Goal: Transaction & Acquisition: Purchase product/service

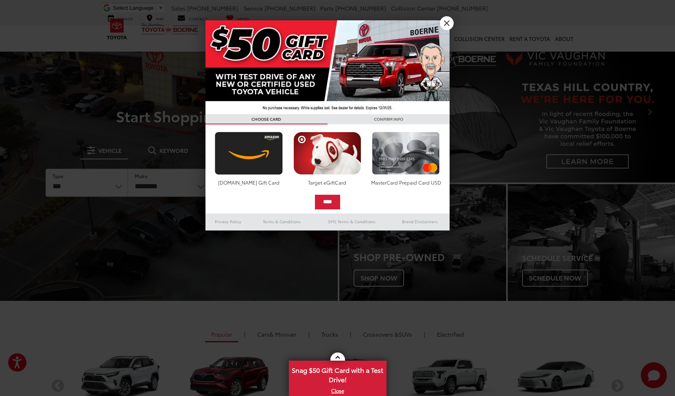
click at [445, 17] on link "X" at bounding box center [447, 23] width 14 height 14
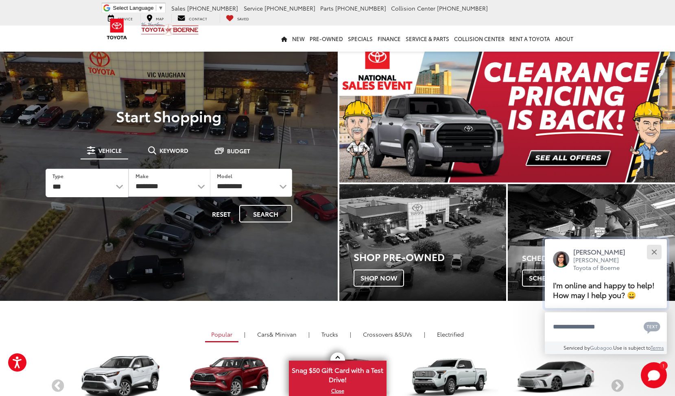
click at [652, 244] on button "Close" at bounding box center [653, 251] width 17 height 17
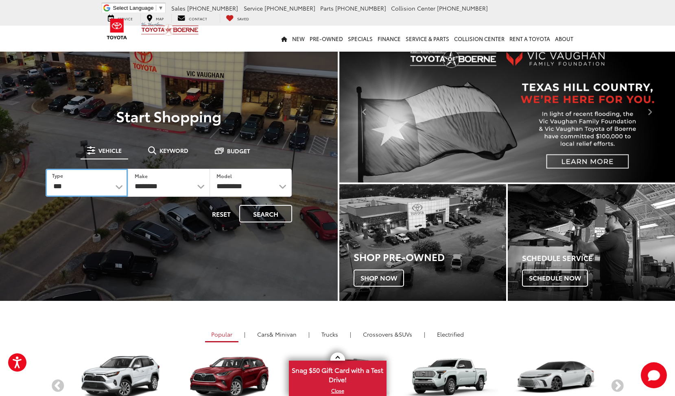
select select "******"
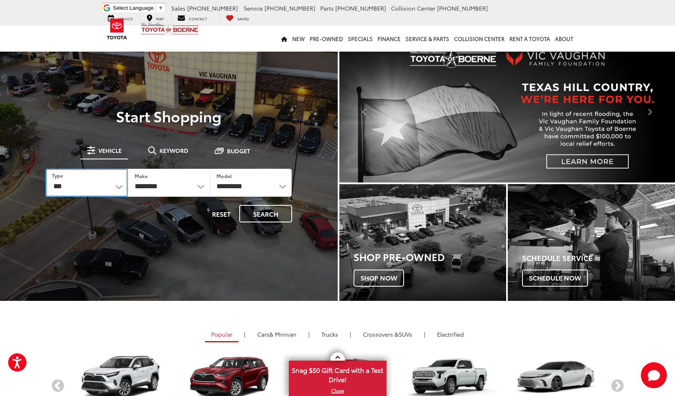
select select
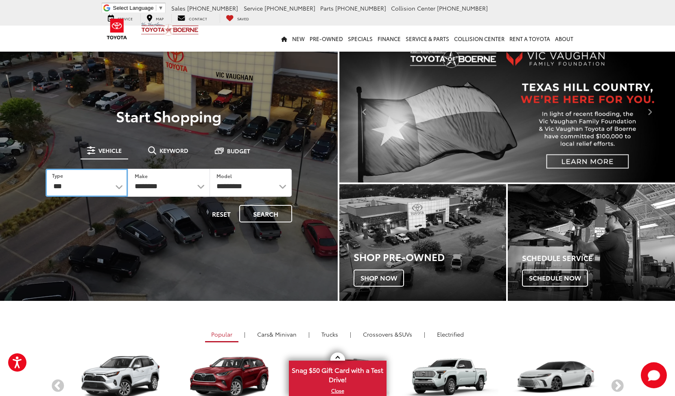
select select
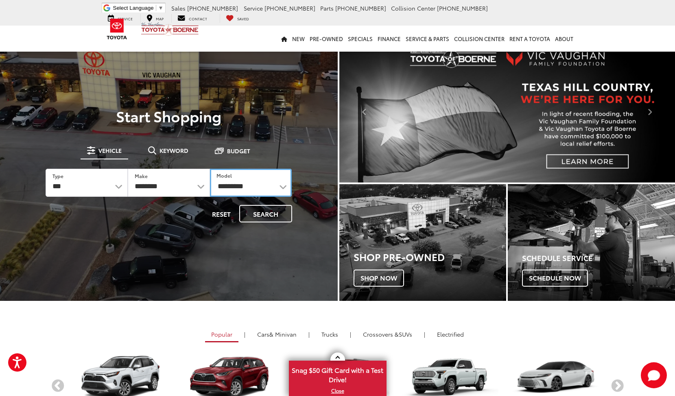
scroll to position [15, 0]
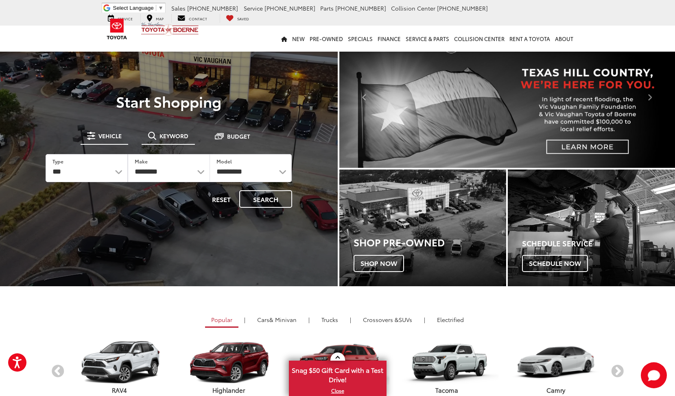
click at [181, 141] on button "Keyword" at bounding box center [168, 136] width 53 height 15
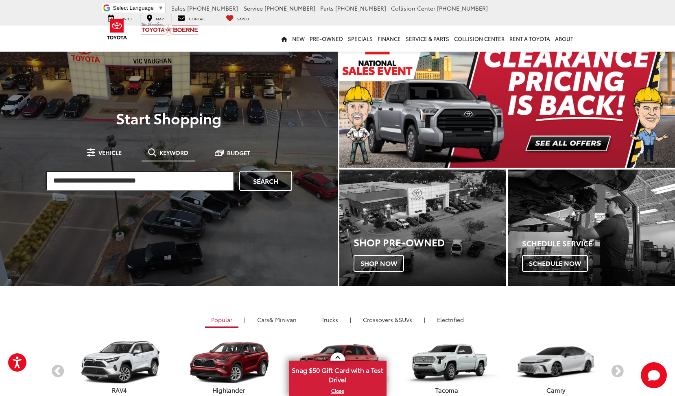
click at [167, 178] on input "search" at bounding box center [140, 181] width 189 height 20
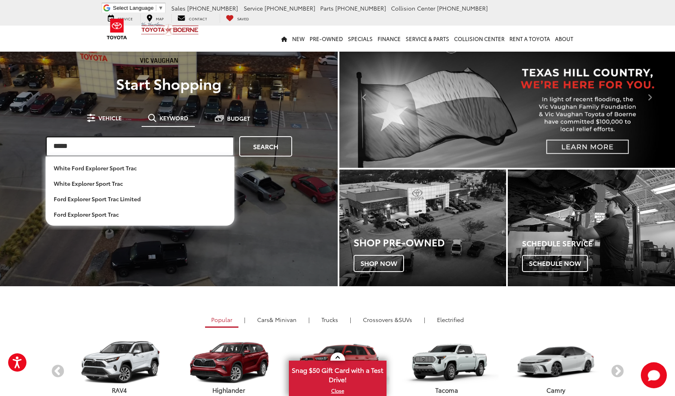
type input "*****"
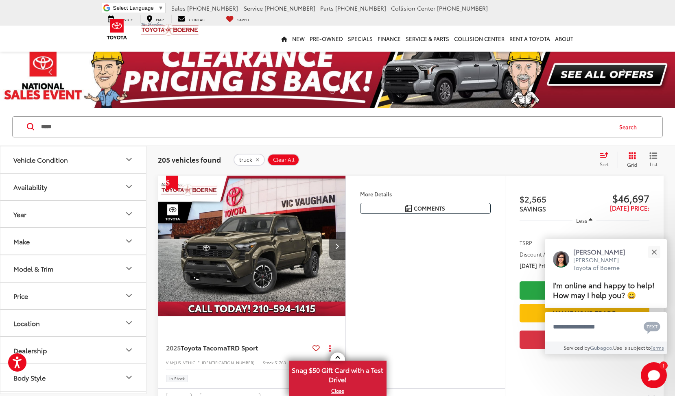
click at [605, 167] on span "Sort" at bounding box center [604, 164] width 9 height 7
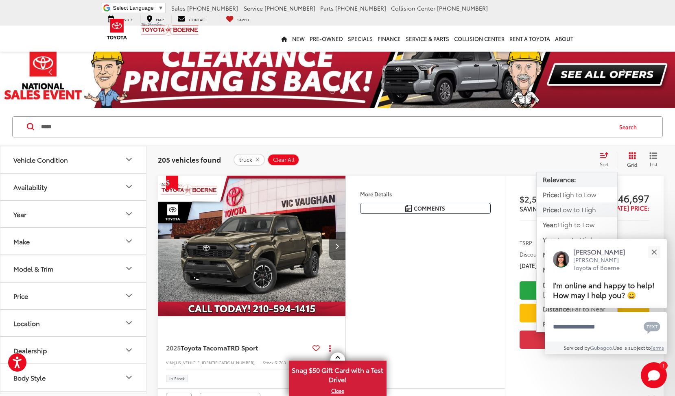
click at [588, 210] on span "Low to High" at bounding box center [577, 209] width 37 height 9
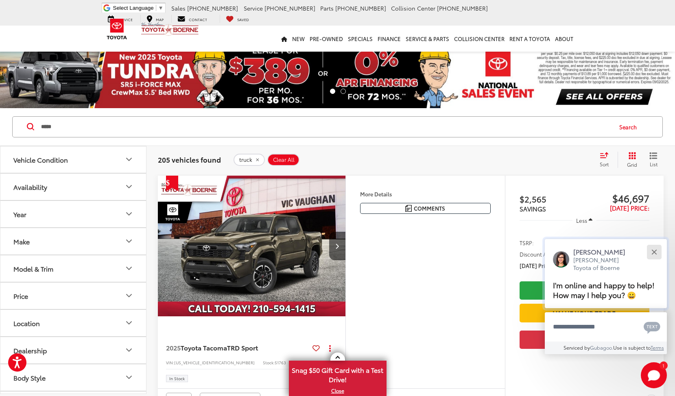
click at [658, 243] on button "Close" at bounding box center [653, 251] width 17 height 17
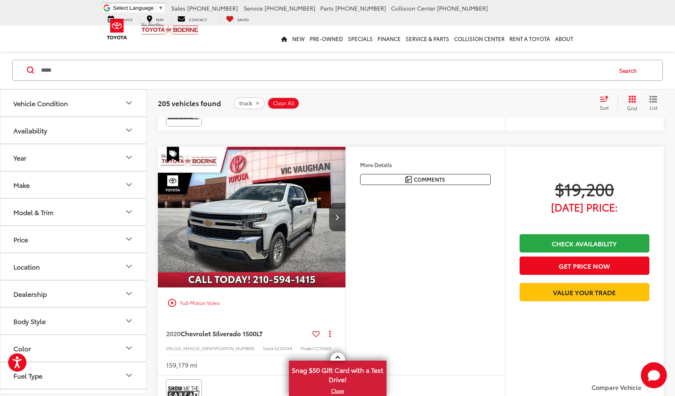
scroll to position [1653, 0]
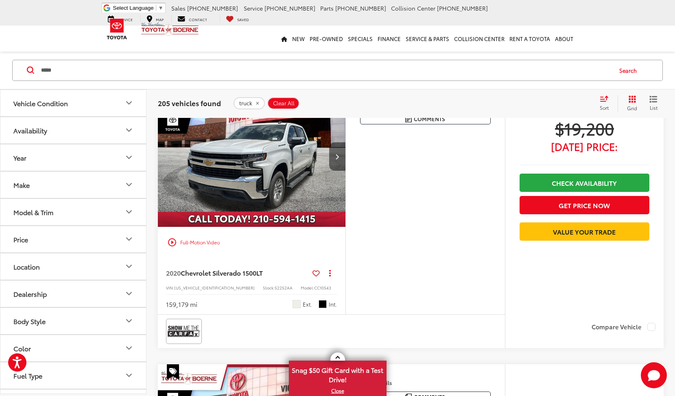
click at [343, 154] on button "Next image" at bounding box center [337, 156] width 16 height 28
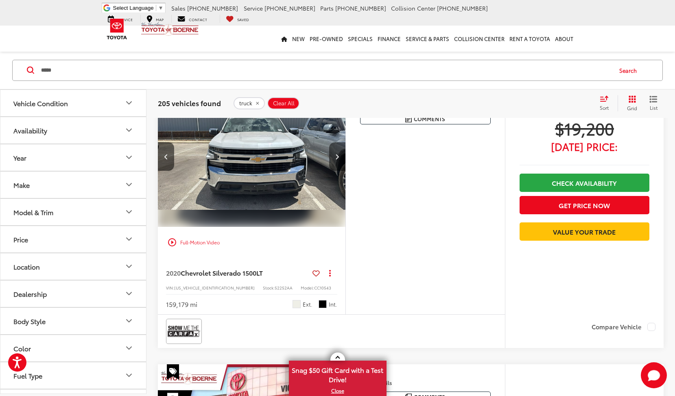
click at [343, 154] on button "Next image" at bounding box center [337, 156] width 16 height 28
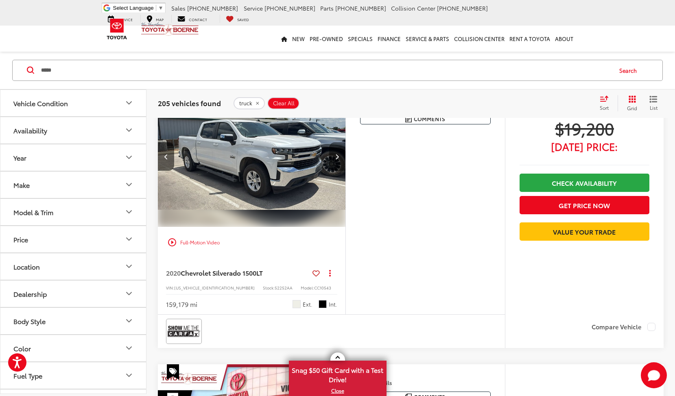
click at [343, 154] on button "Next image" at bounding box center [337, 156] width 16 height 28
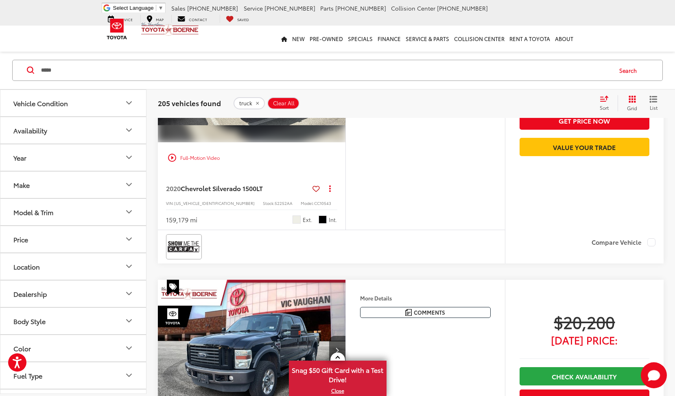
scroll to position [1538, 0]
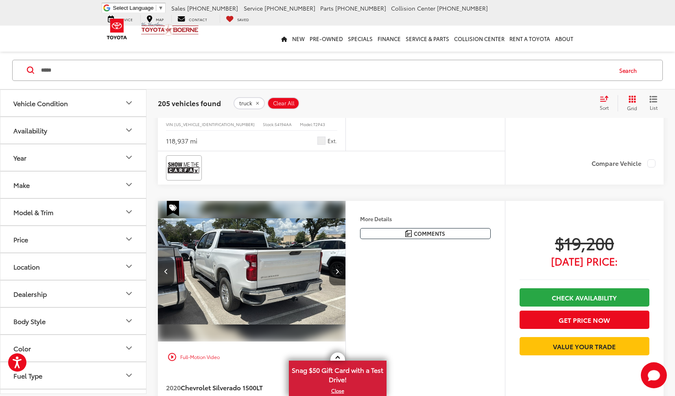
click at [138, 101] on button "Vehicle Condition" at bounding box center [73, 103] width 146 height 26
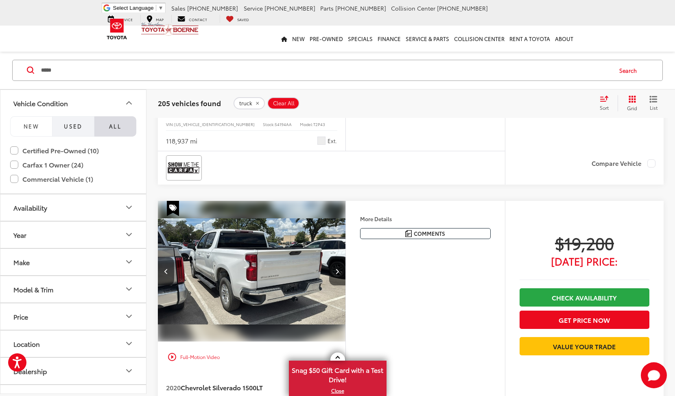
click at [82, 121] on button "Used" at bounding box center [73, 126] width 42 height 20
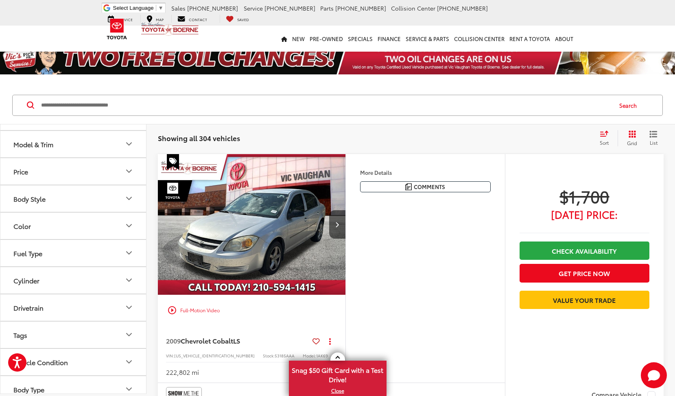
scroll to position [85, 0]
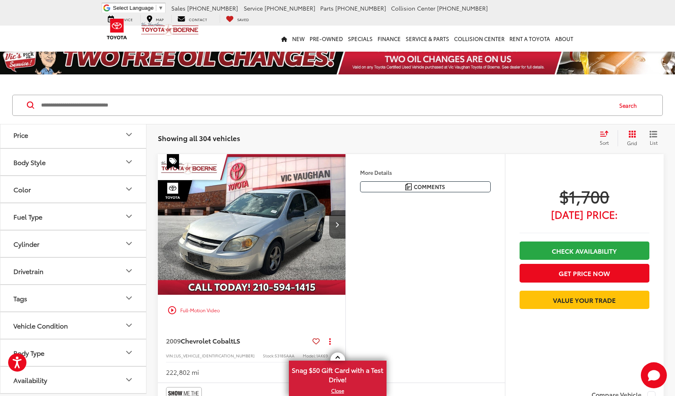
click at [103, 270] on button "Drivetrain" at bounding box center [73, 271] width 146 height 26
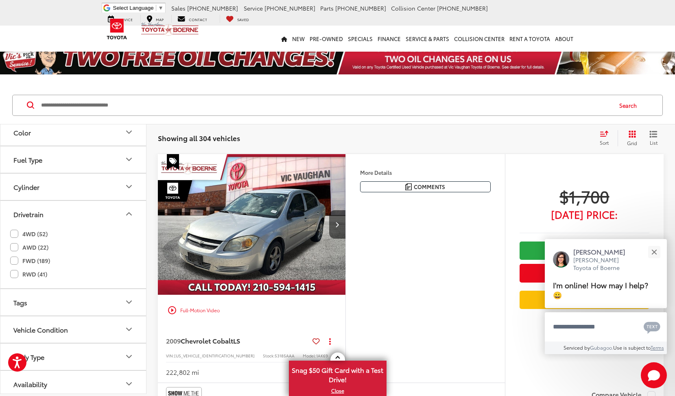
scroll to position [101, 0]
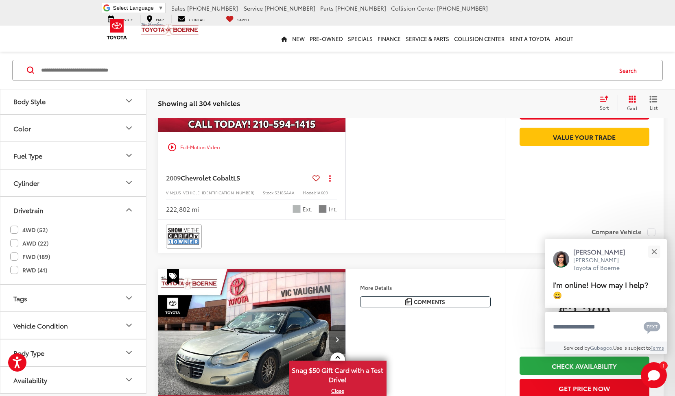
click at [124, 212] on div "Drivetrain" at bounding box center [129, 210] width 10 height 10
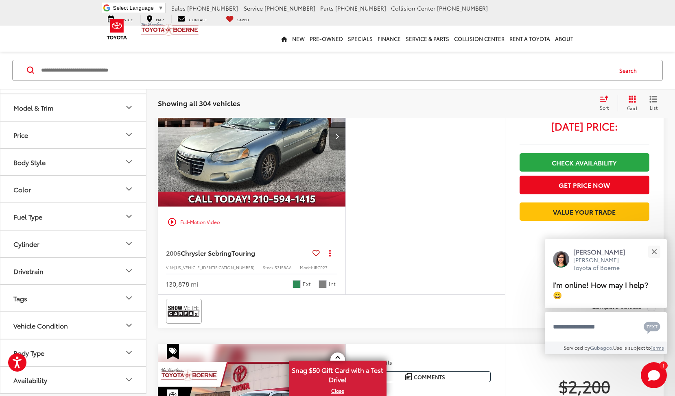
scroll to position [447, 0]
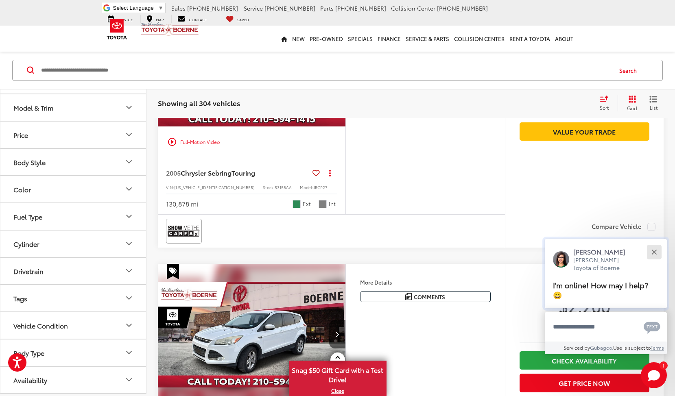
click at [653, 258] on button "Close" at bounding box center [653, 251] width 17 height 17
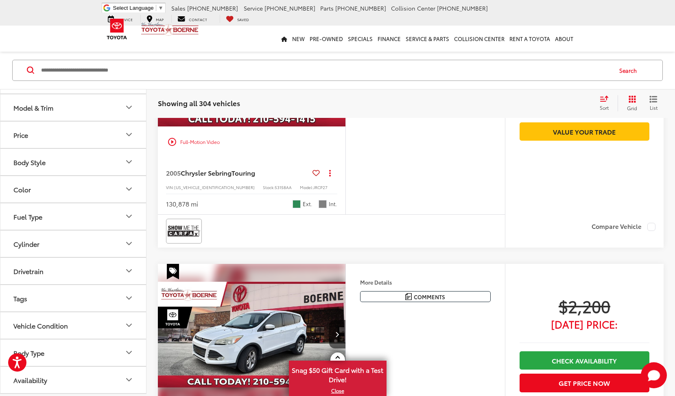
scroll to position [502, 0]
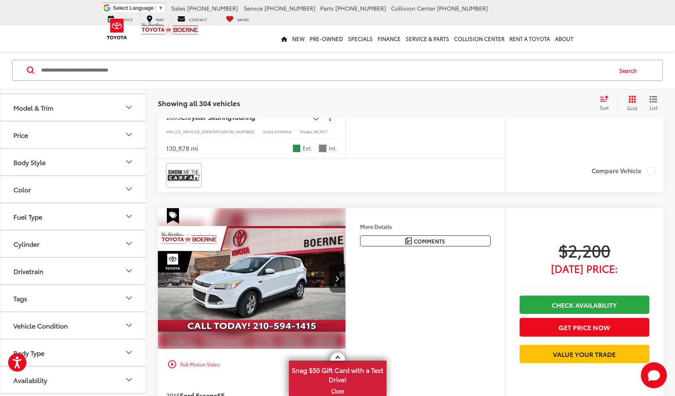
click at [76, 319] on button "Vehicle Condition" at bounding box center [73, 325] width 146 height 26
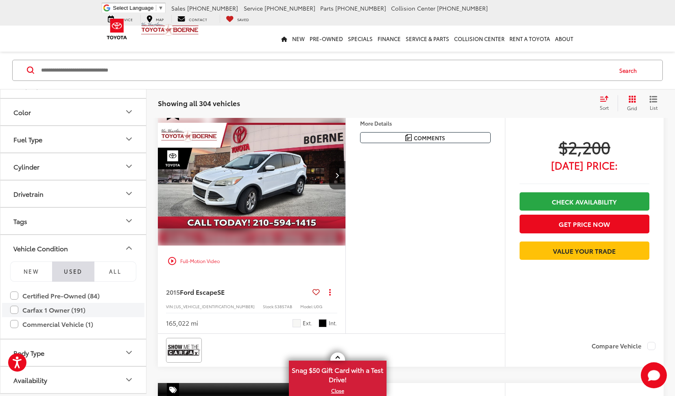
scroll to position [654, 0]
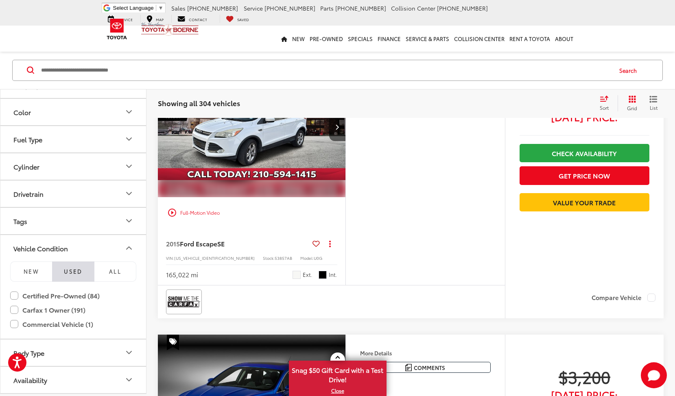
click at [124, 227] on button "Tags" at bounding box center [73, 221] width 146 height 26
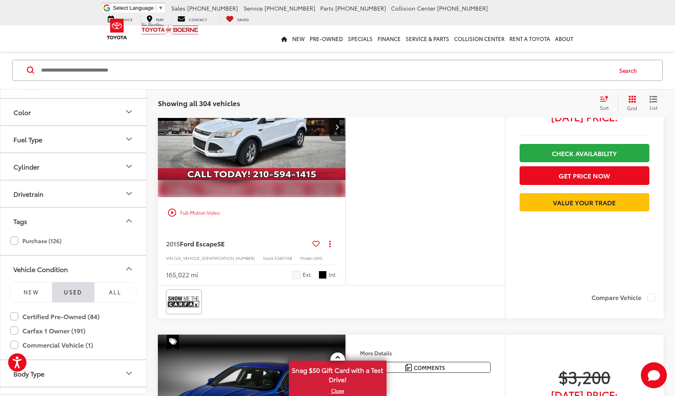
click at [128, 229] on button "Tags" at bounding box center [73, 221] width 146 height 26
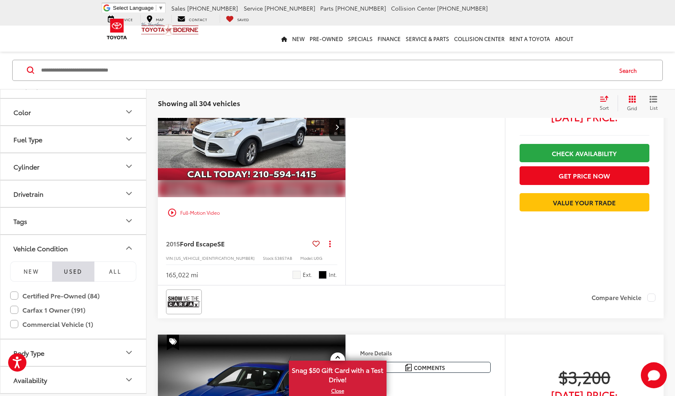
click at [126, 244] on icon "Vehicle Condition" at bounding box center [129, 248] width 10 height 10
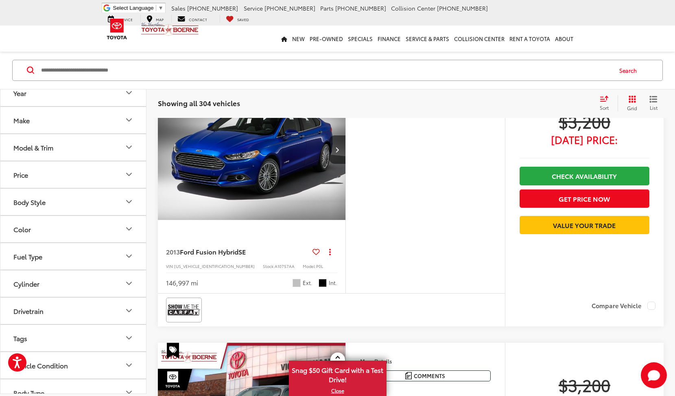
scroll to position [784, 0]
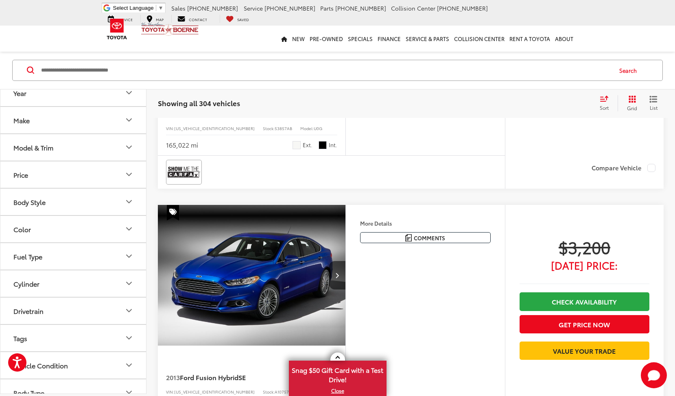
click at [131, 97] on icon "Year" at bounding box center [129, 93] width 10 height 10
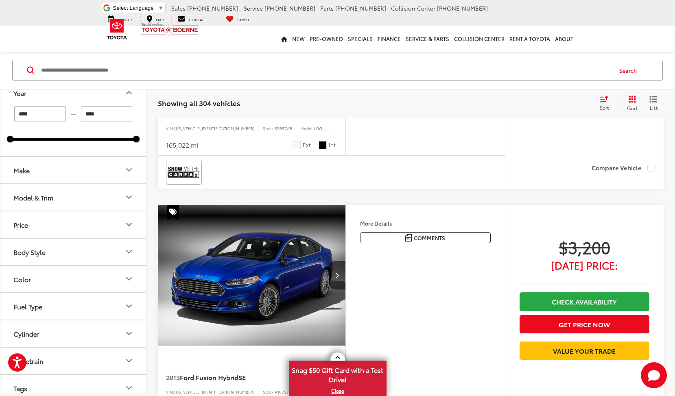
click at [47, 115] on input "****" at bounding box center [40, 114] width 52 height 16
type input "*"
click at [50, 139] on div at bounding box center [92, 139] width 88 height 2
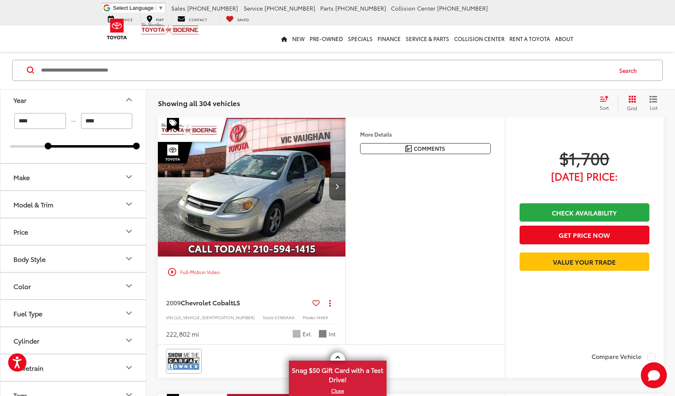
scroll to position [35, 0]
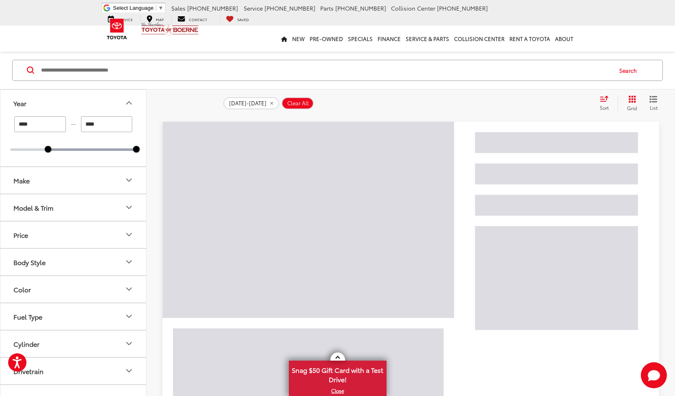
click at [74, 144] on div "**** — **** 2004 2025" at bounding box center [73, 133] width 126 height 35
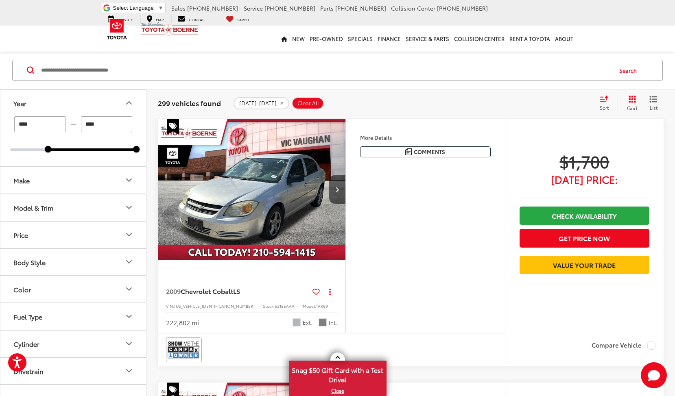
click at [76, 147] on div "**** — **** 2004 2025" at bounding box center [73, 133] width 126 height 35
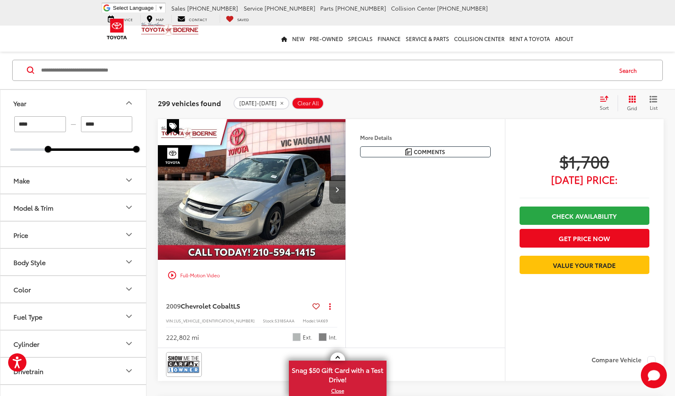
click at [116, 147] on div "**** — **** 2004 2025" at bounding box center [73, 133] width 126 height 35
drag, startPoint x: 50, startPoint y: 148, endPoint x: 123, endPoint y: 155, distance: 74.0
click at [123, 155] on div "**** — **** 2022 2025" at bounding box center [73, 141] width 146 height 50
type input "****"
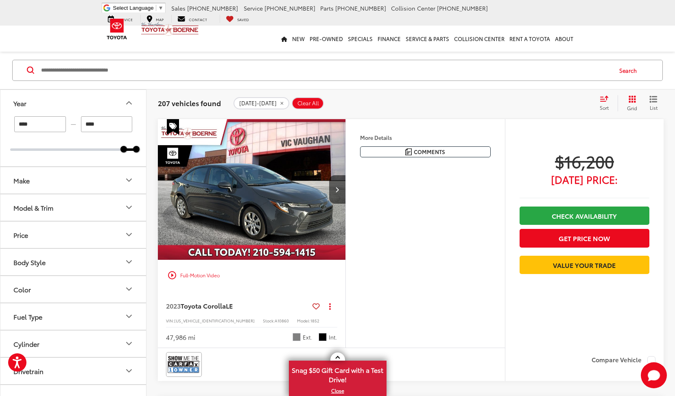
click at [120, 206] on button "Model & Trim" at bounding box center [73, 207] width 146 height 26
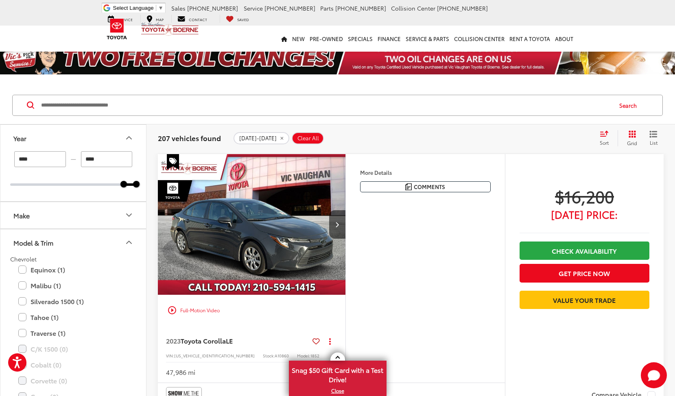
click at [136, 239] on button "Model & Trim" at bounding box center [73, 242] width 146 height 26
click at [127, 300] on icon "Body Style" at bounding box center [129, 297] width 10 height 10
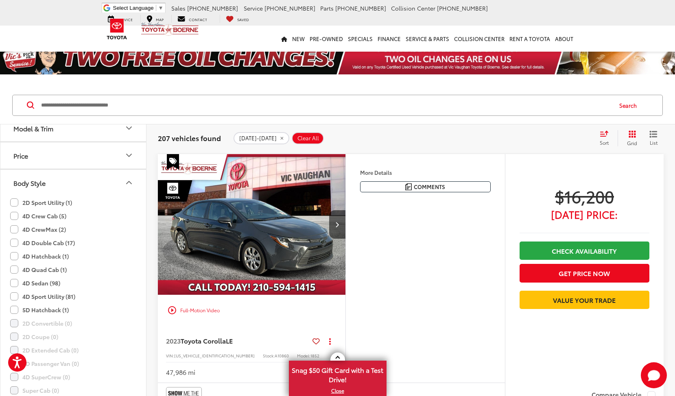
scroll to position [125, 0]
click at [17, 205] on label "4D Crew Cab (5)" at bounding box center [38, 205] width 56 height 13
